Goal: Information Seeking & Learning: Learn about a topic

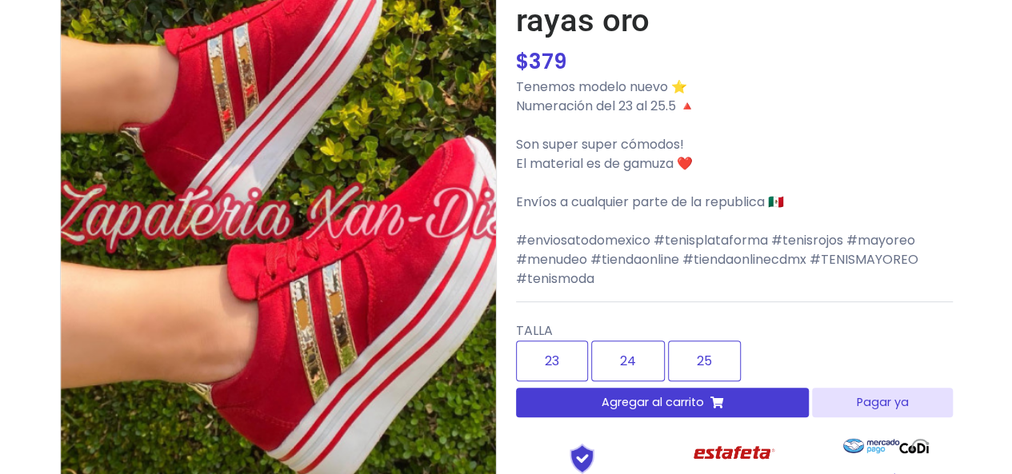
scroll to position [195, 0]
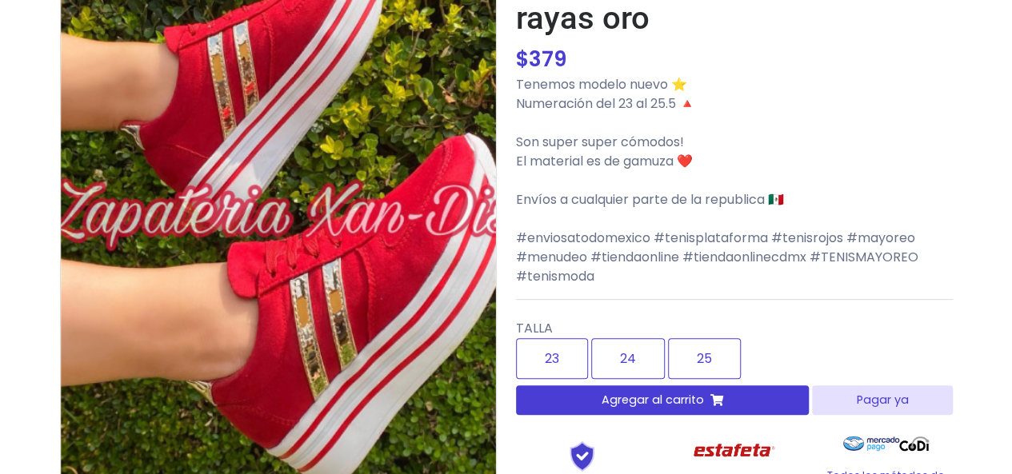
click at [342, 279] on img at bounding box center [278, 214] width 435 height 582
click at [702, 338] on label "25" at bounding box center [704, 358] width 73 height 41
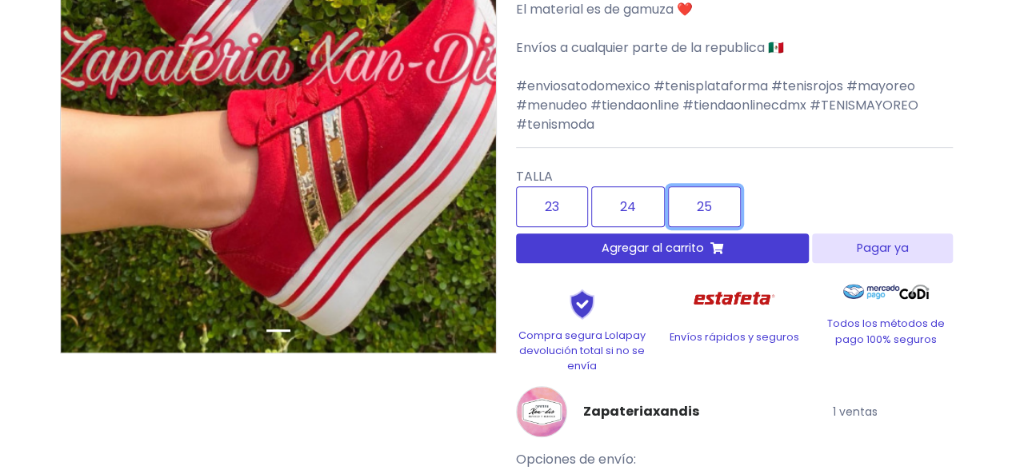
scroll to position [354, 0]
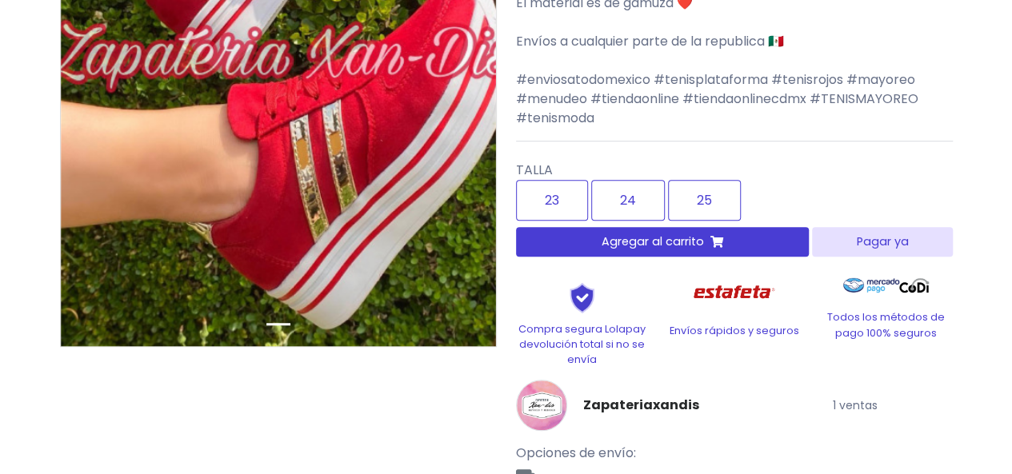
click at [395, 127] on img at bounding box center [278, 56] width 435 height 582
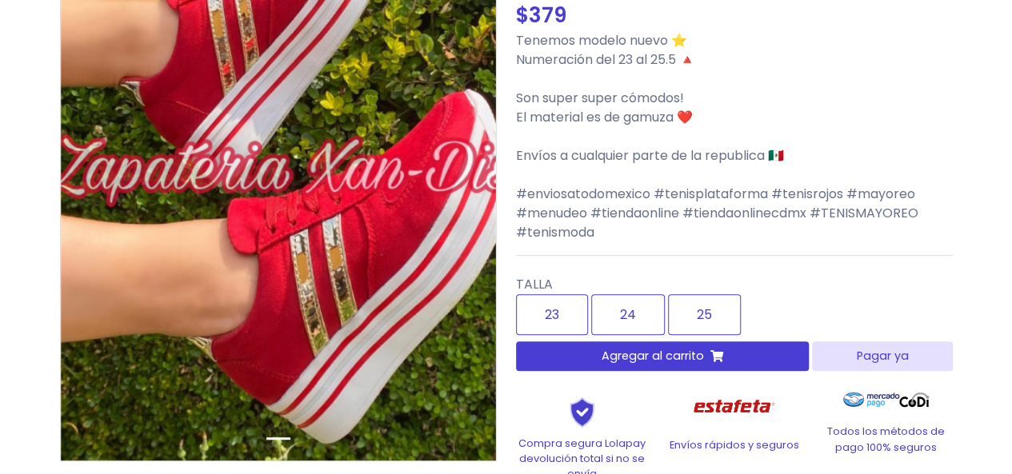
scroll to position [157, 0]
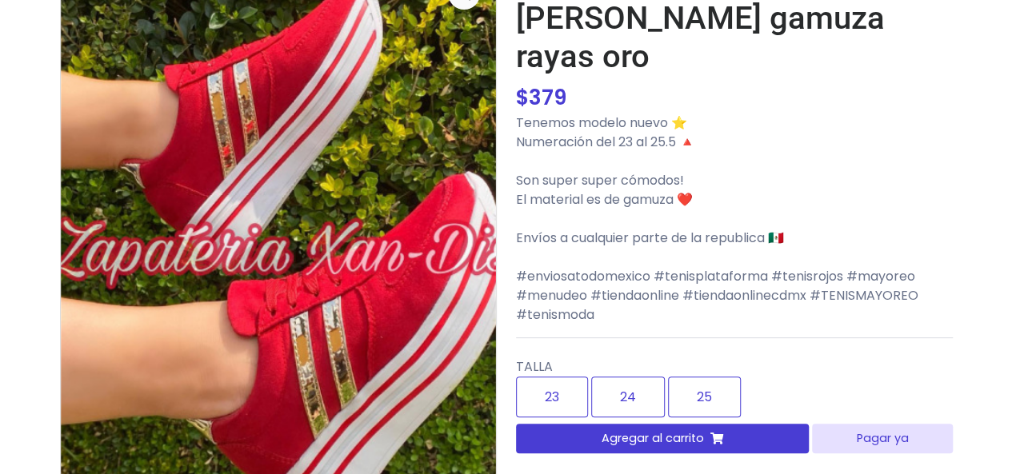
click at [353, 105] on img at bounding box center [278, 253] width 435 height 582
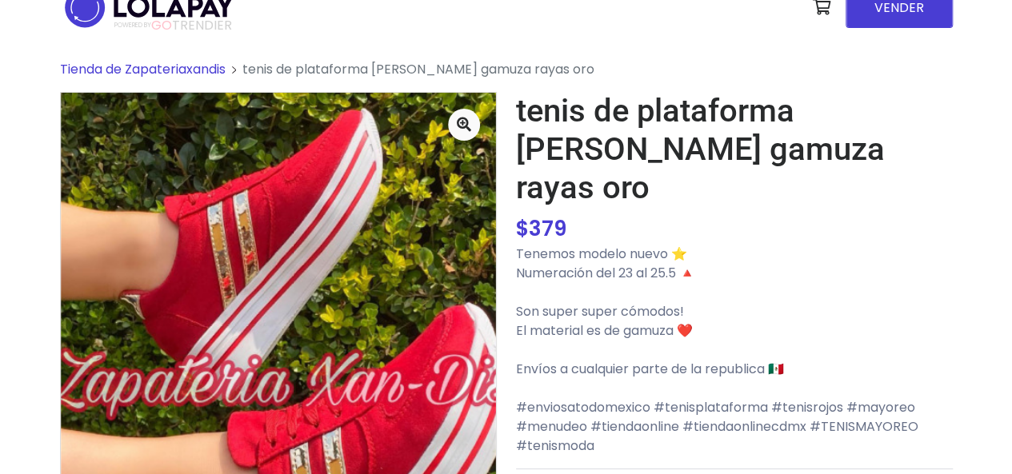
scroll to position [0, 0]
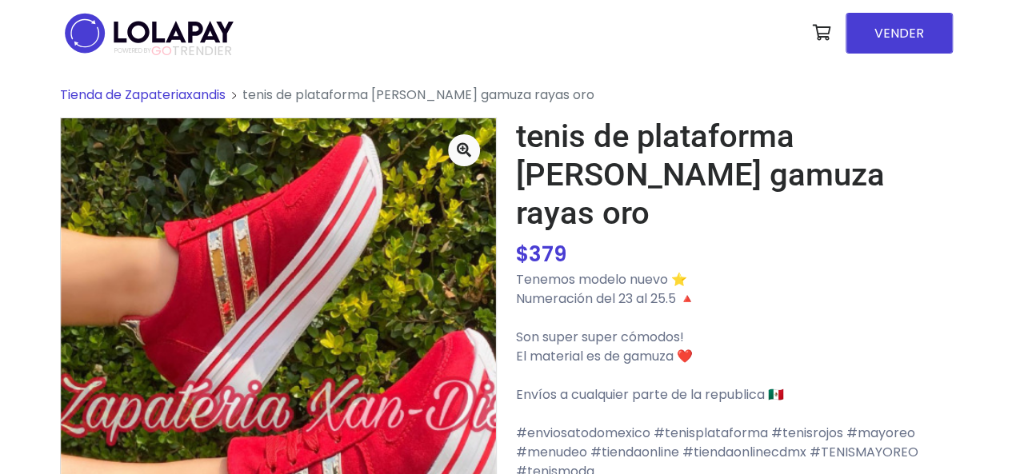
click at [189, 98] on span "Tienda de Zapateriaxandis" at bounding box center [143, 95] width 166 height 18
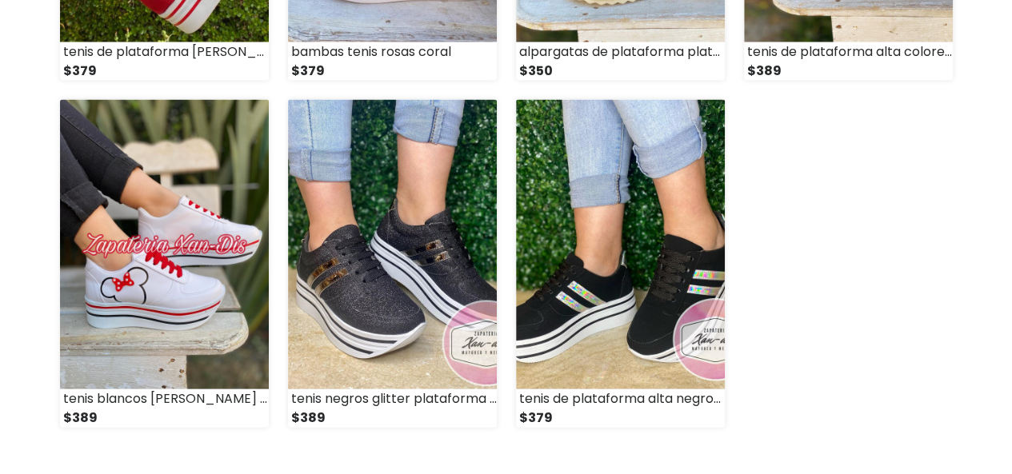
scroll to position [1521, 0]
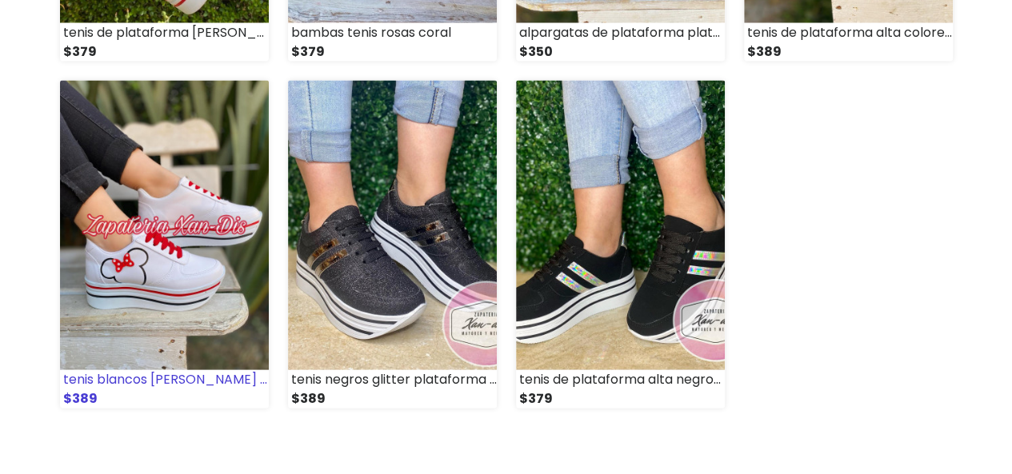
click at [150, 202] on img at bounding box center [164, 226] width 209 height 290
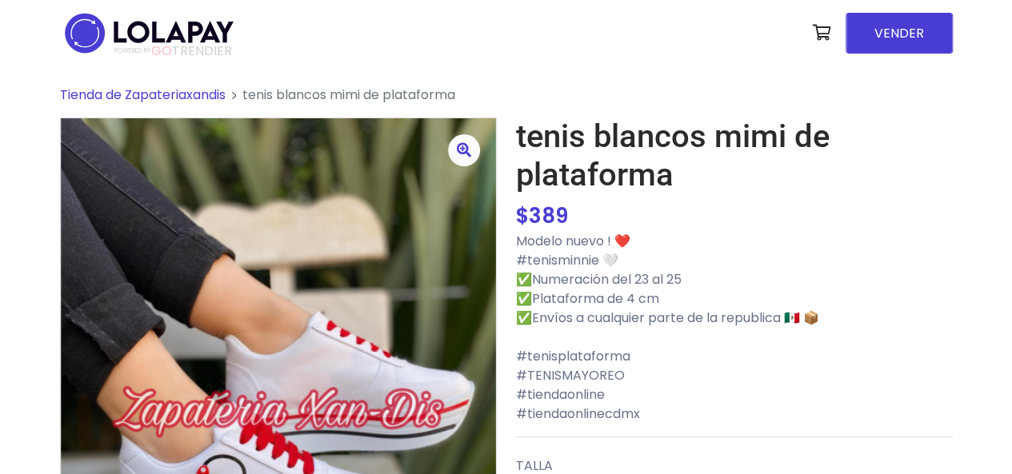
click at [463, 146] on icon at bounding box center [464, 149] width 14 height 14
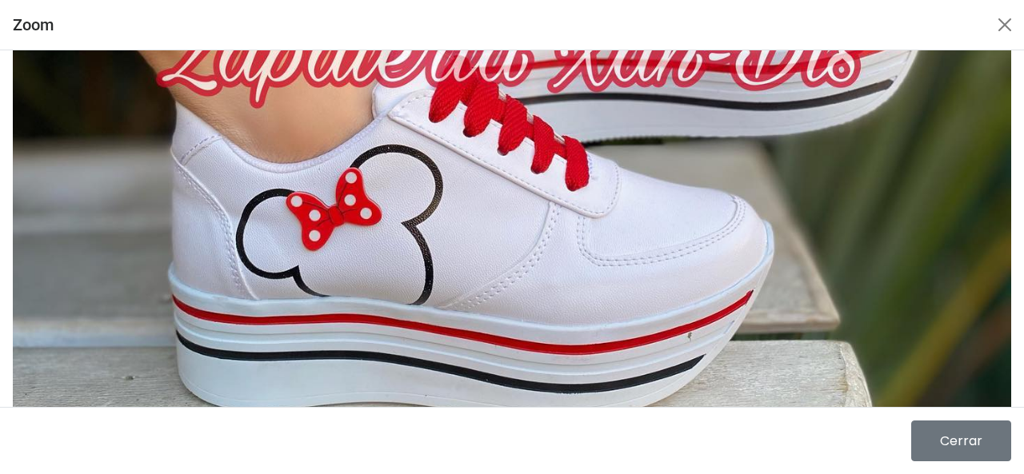
scroll to position [646, 0]
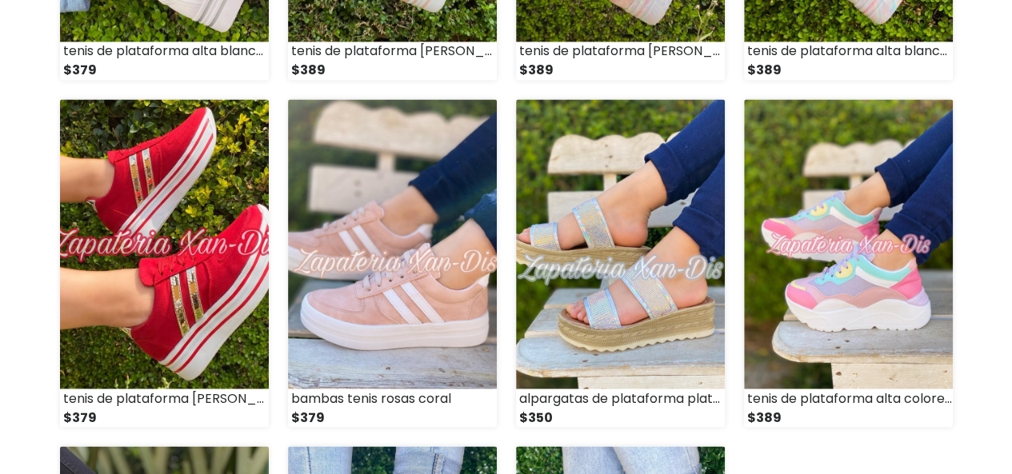
scroll to position [1133, 0]
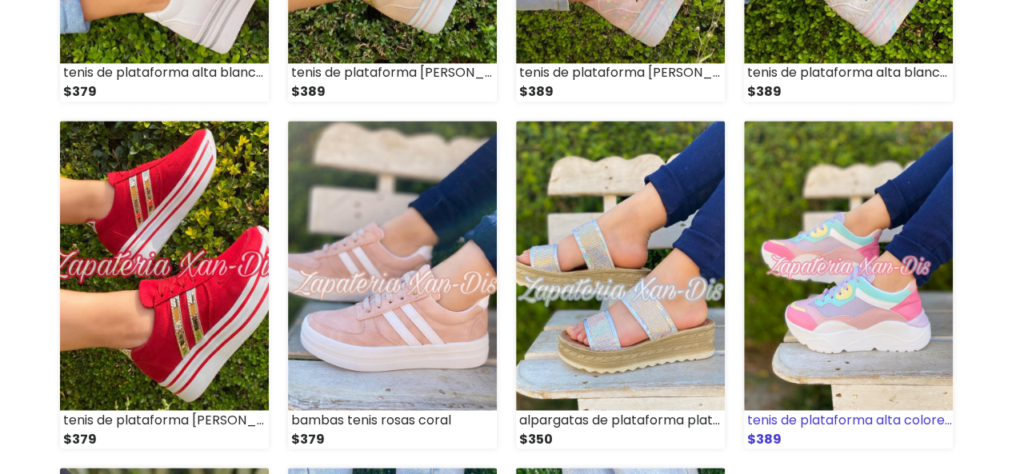
click at [885, 256] on img at bounding box center [848, 266] width 209 height 290
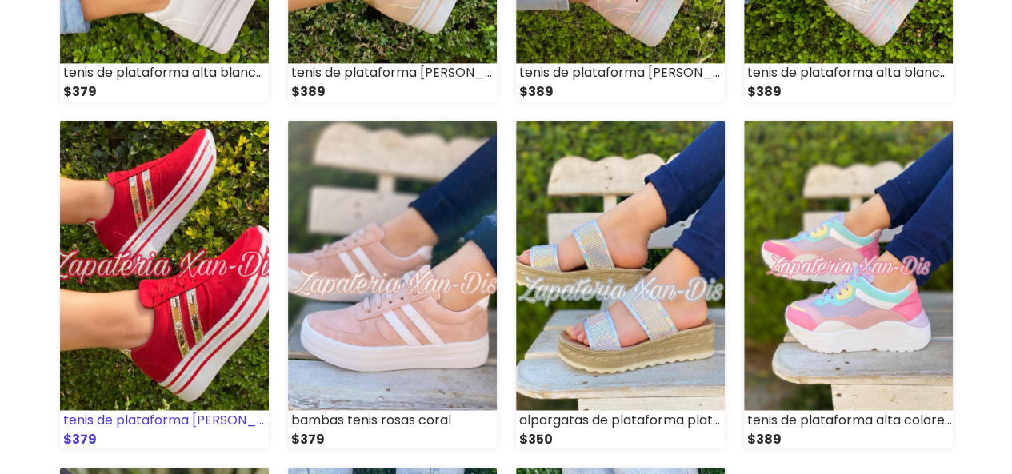
click at [155, 230] on img at bounding box center [164, 266] width 209 height 290
click at [168, 194] on img at bounding box center [164, 266] width 209 height 290
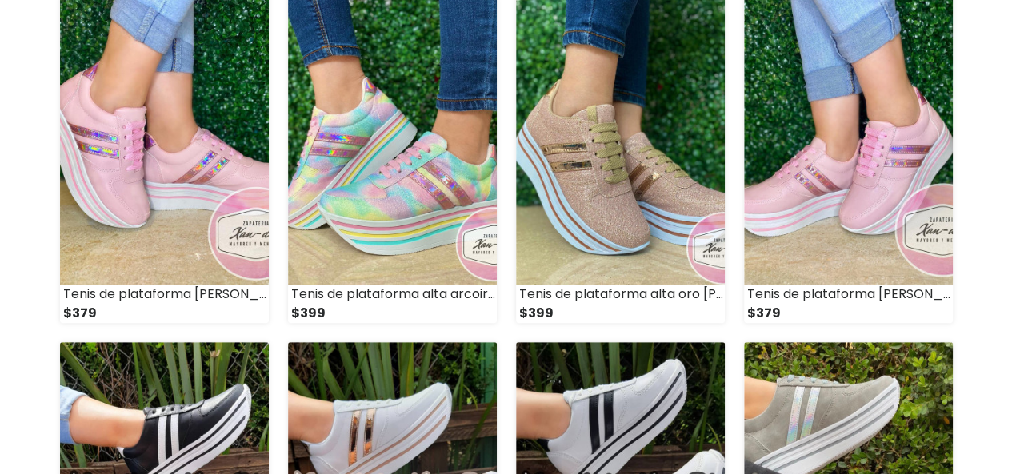
scroll to position [0, 0]
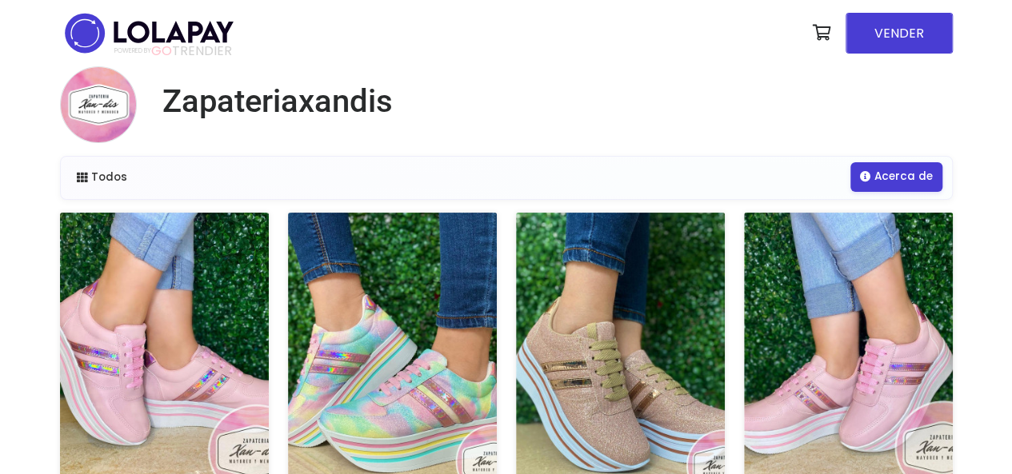
click at [913, 173] on link "Acerca de" at bounding box center [896, 176] width 92 height 29
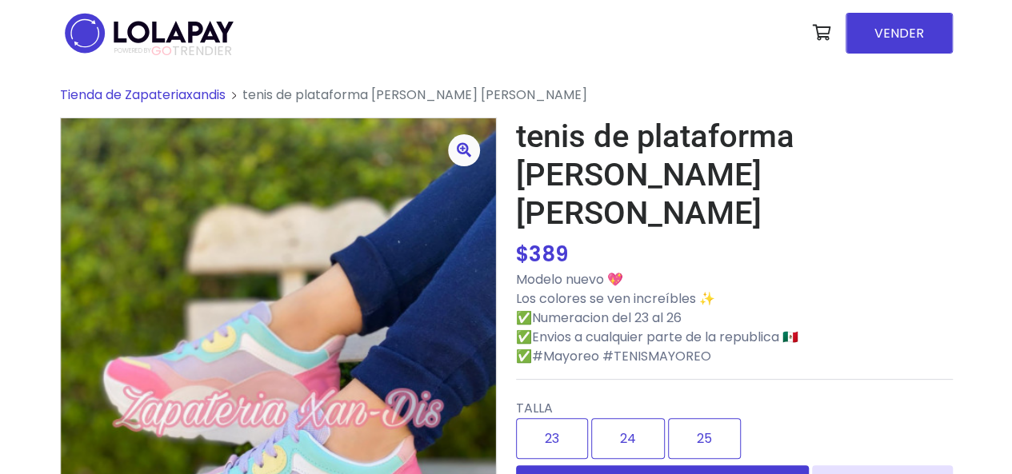
click at [471, 154] on link at bounding box center [464, 150] width 32 height 32
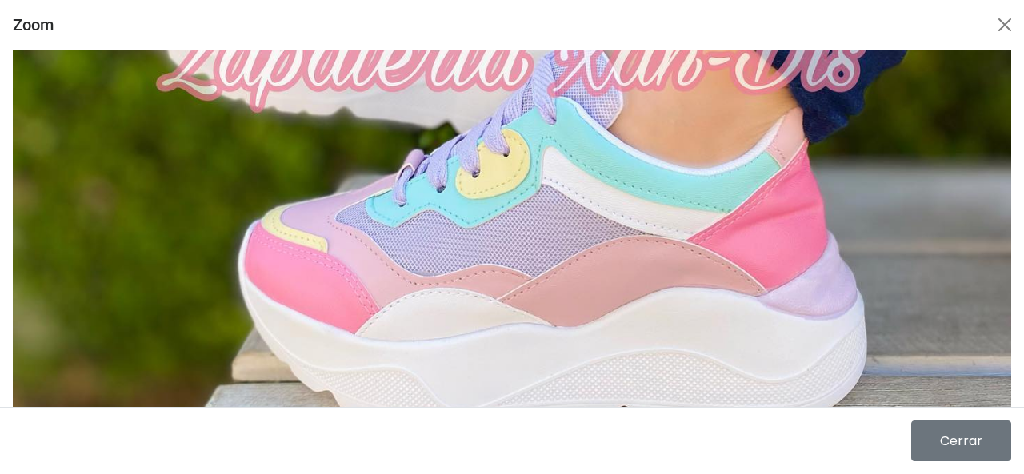
scroll to position [650, 0]
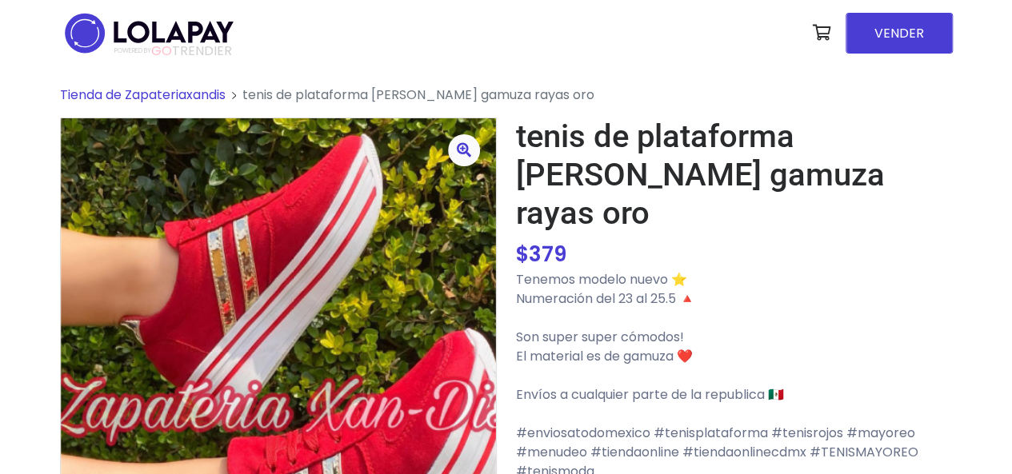
click at [477, 145] on link at bounding box center [464, 150] width 32 height 32
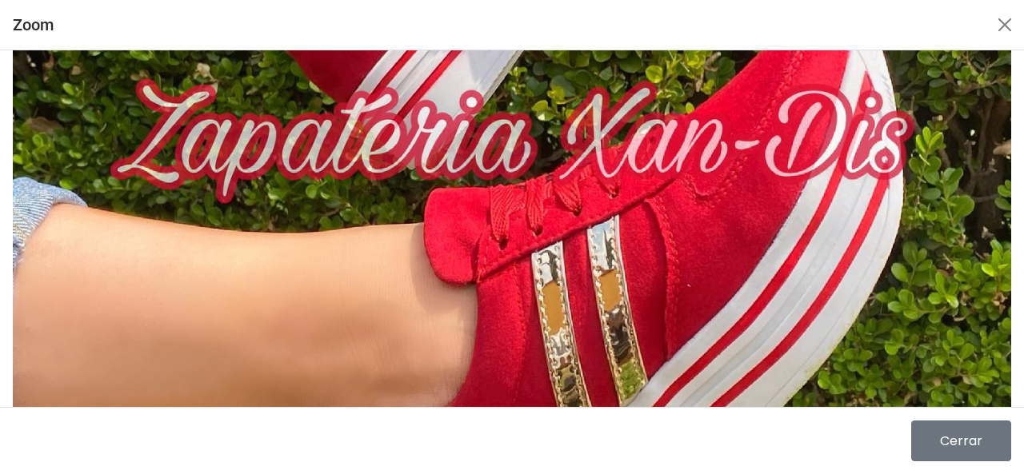
scroll to position [418, 0]
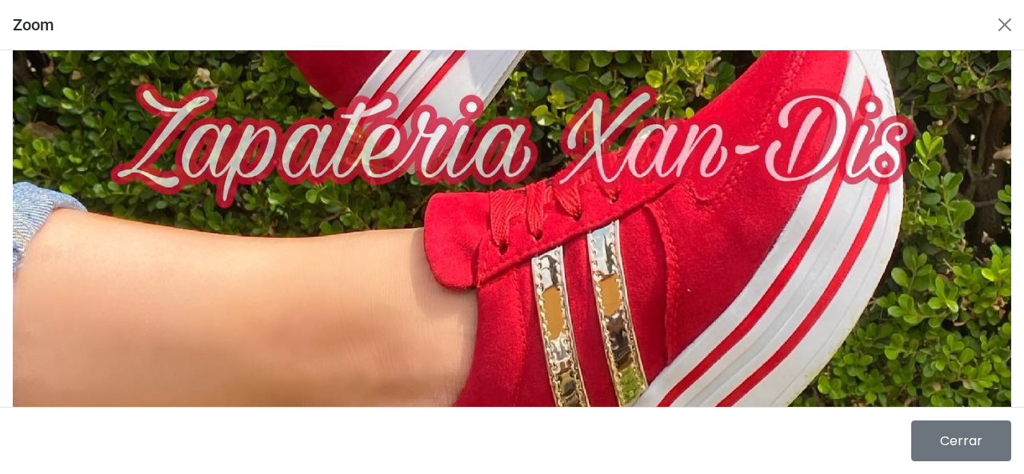
click at [461, 164] on img at bounding box center [512, 145] width 998 height 998
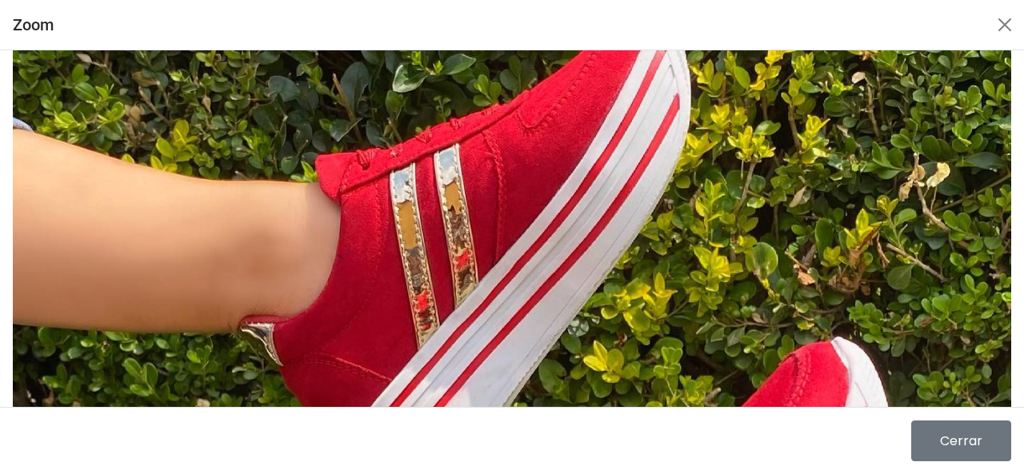
scroll to position [93, 0]
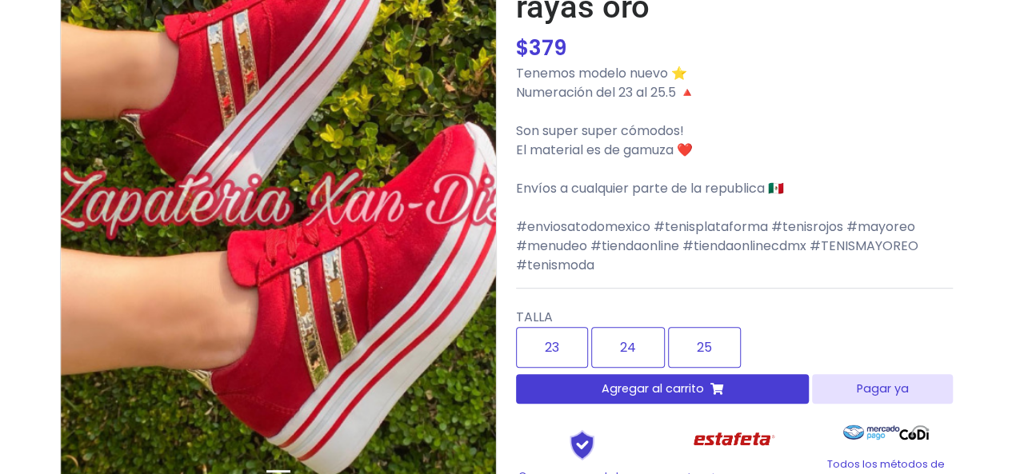
scroll to position [208, 0]
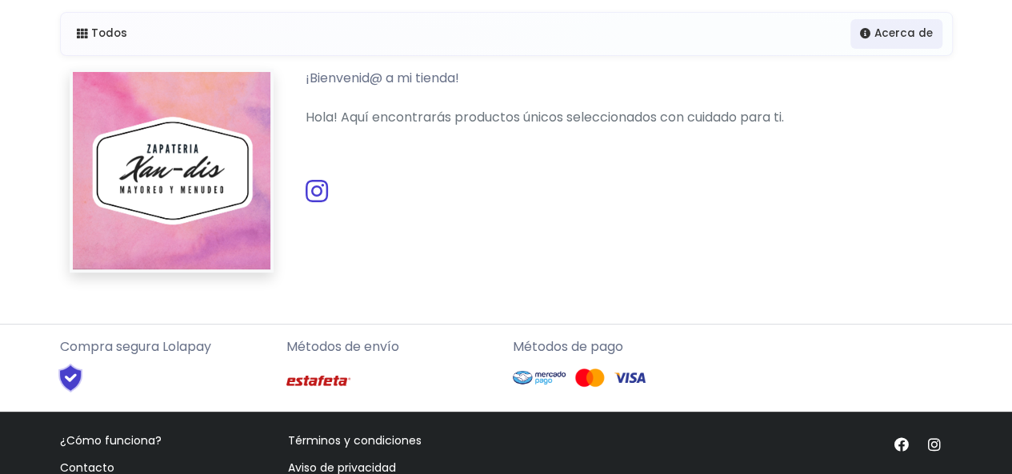
scroll to position [116, 0]
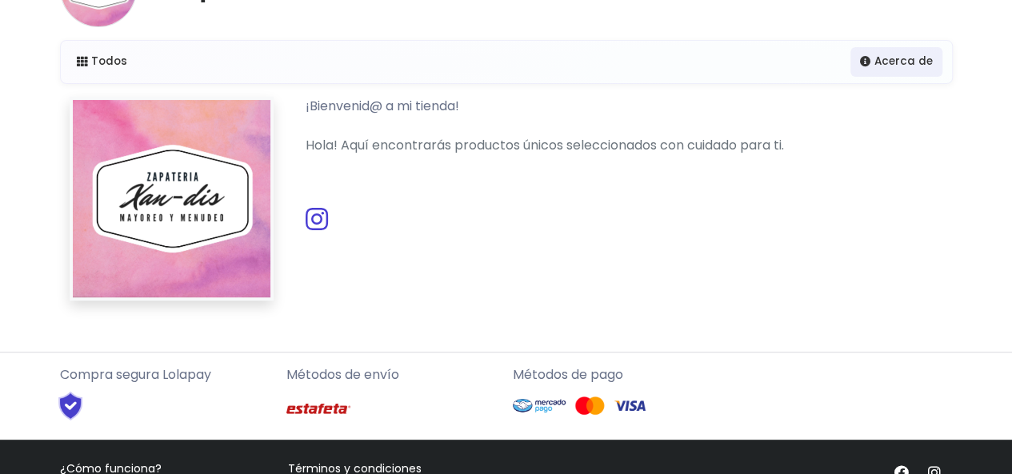
click at [321, 212] on icon at bounding box center [317, 219] width 22 height 26
click at [165, 196] on img at bounding box center [172, 199] width 204 height 204
click at [104, 63] on link "Todos" at bounding box center [102, 60] width 70 height 29
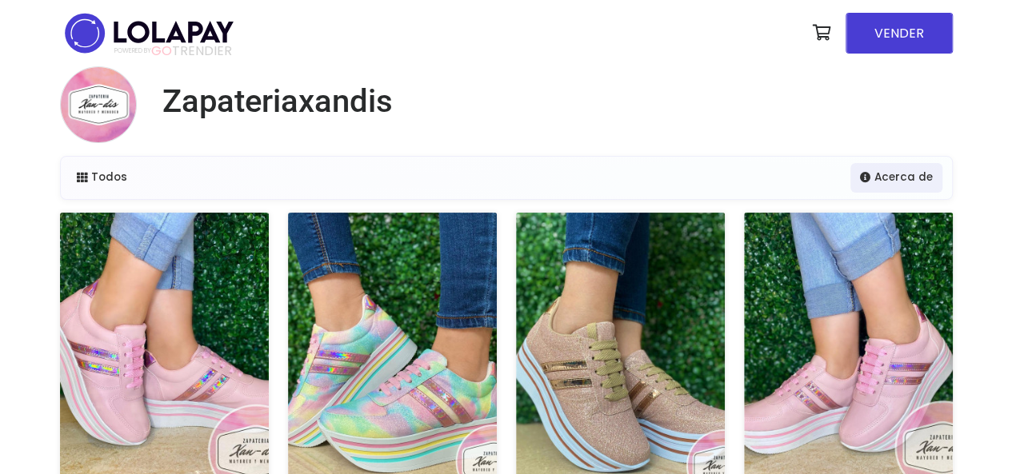
click at [156, 44] on span "GO" at bounding box center [161, 51] width 21 height 18
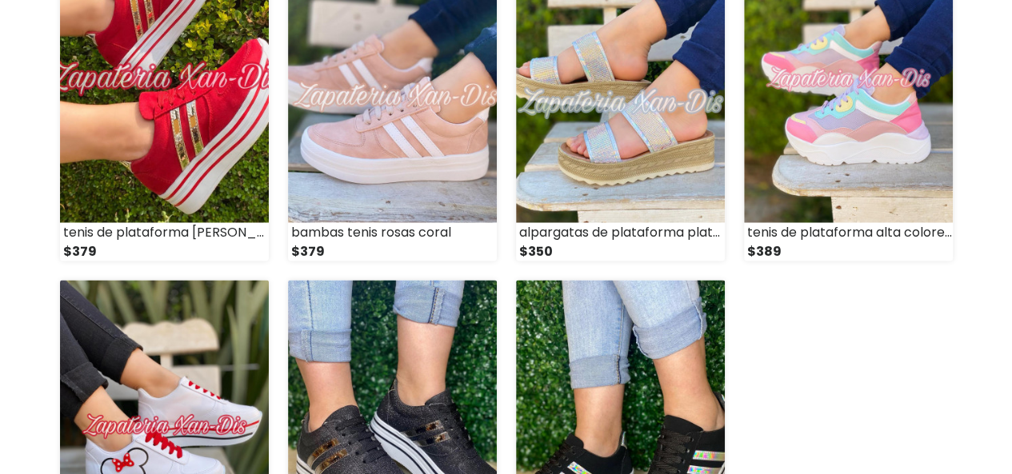
scroll to position [1440, 0]
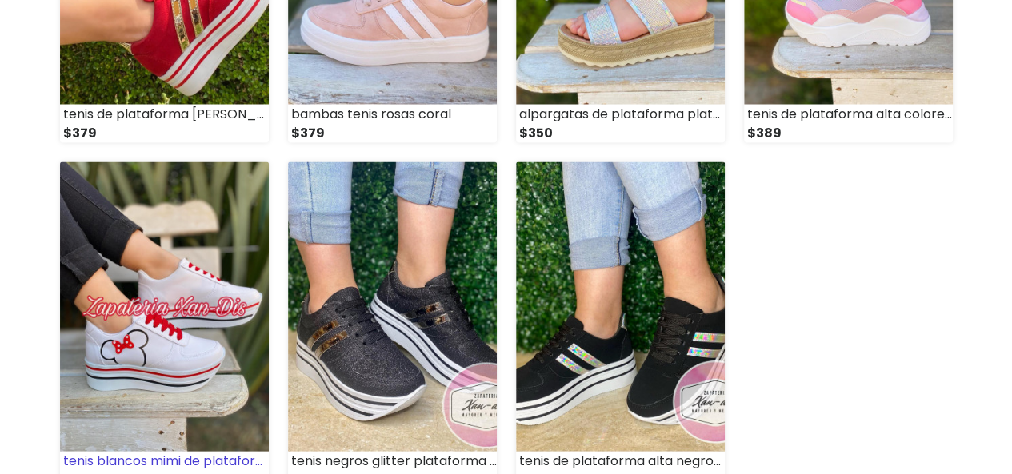
click at [136, 237] on img at bounding box center [164, 307] width 209 height 290
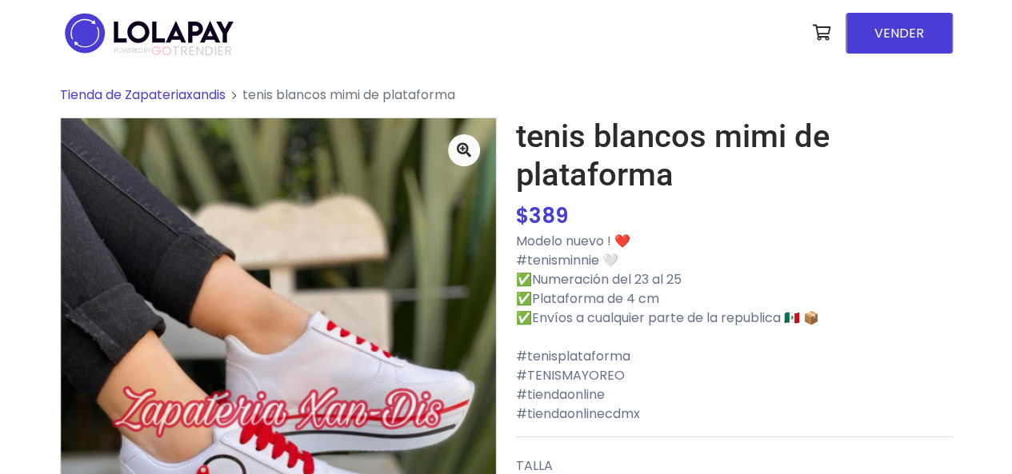
click at [204, 242] on img at bounding box center [278, 409] width 435 height 582
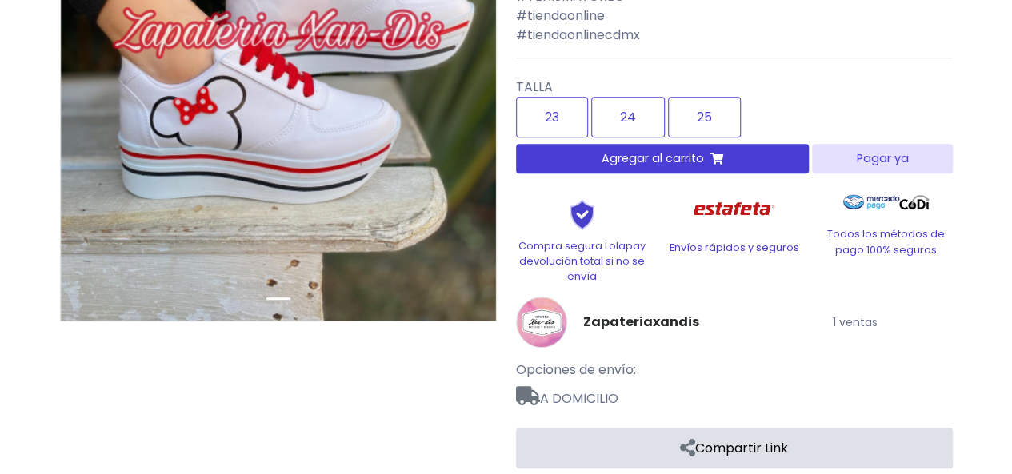
scroll to position [384, 0]
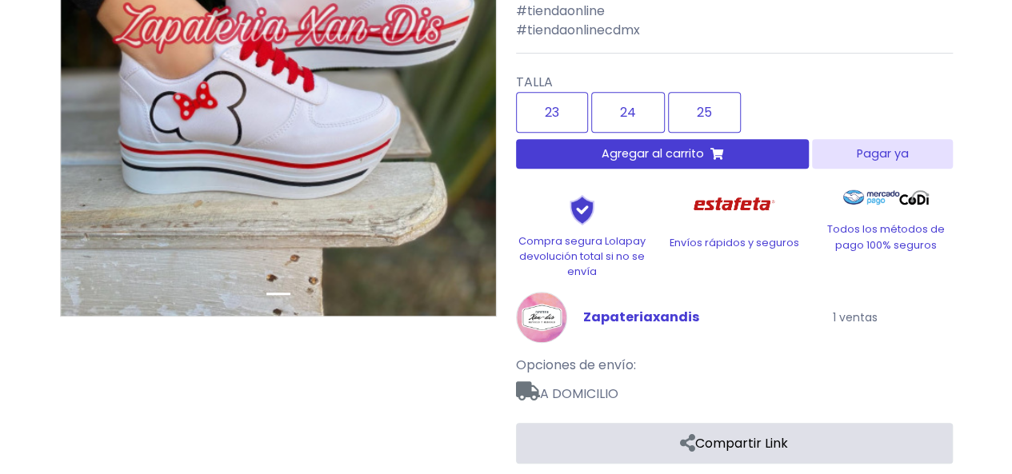
click at [602, 322] on link "Zapateriaxandis" at bounding box center [641, 317] width 116 height 19
click at [639, 322] on link "Zapateriaxandis" at bounding box center [641, 317] width 116 height 19
click at [854, 314] on small "1 ventas" at bounding box center [855, 318] width 45 height 16
drag, startPoint x: 702, startPoint y: 316, endPoint x: 580, endPoint y: 322, distance: 122.6
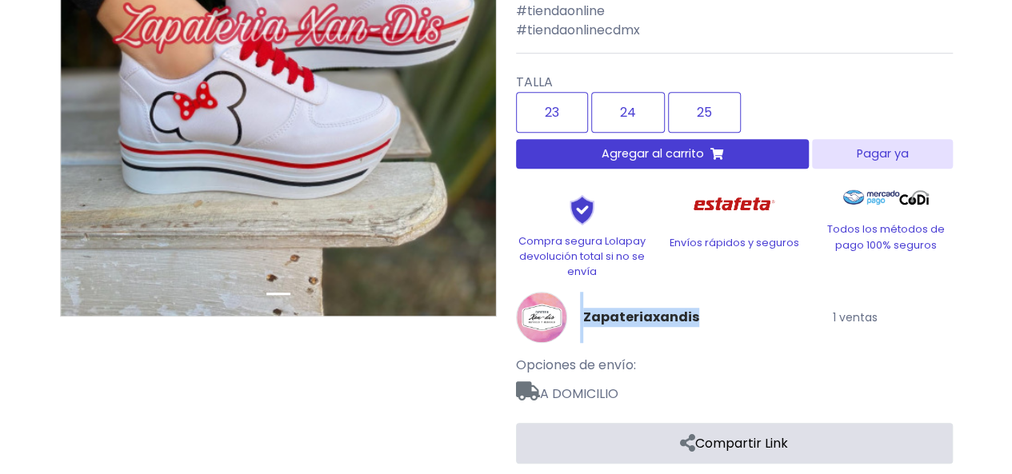
click at [580, 322] on div "Zapateriaxandis" at bounding box center [658, 317] width 304 height 51
copy div "Zapateriaxandis"
